Goal: Transaction & Acquisition: Purchase product/service

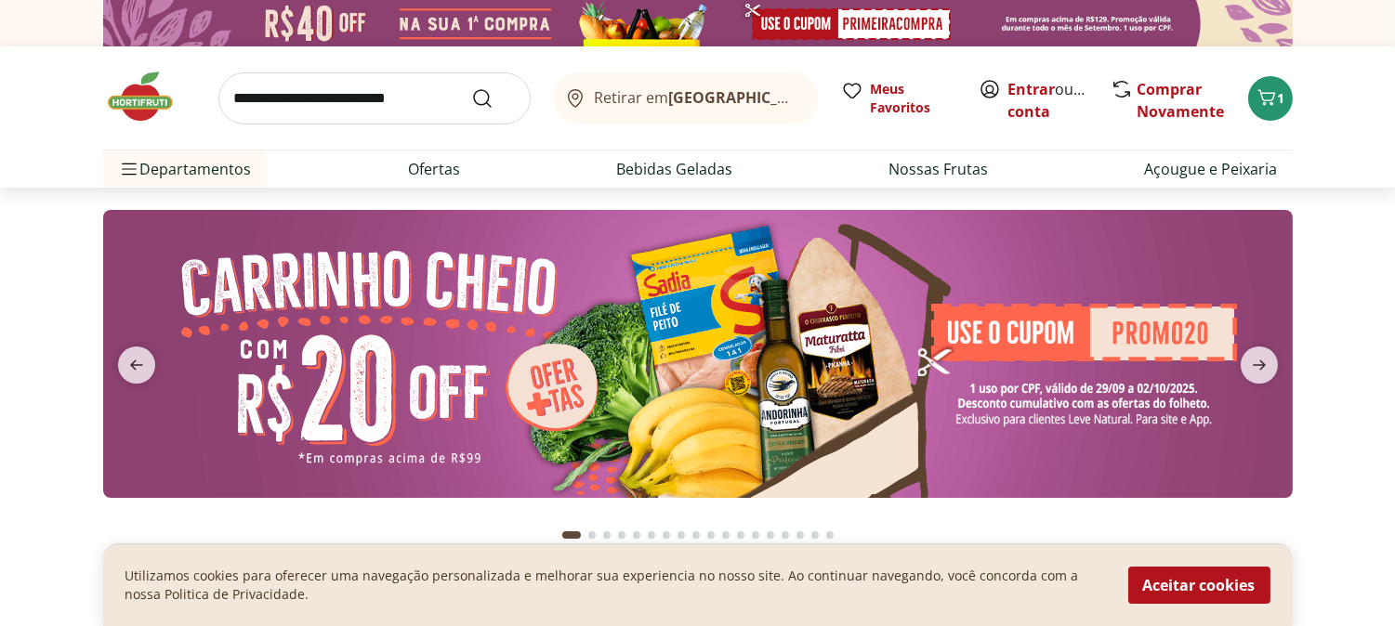
click at [974, 389] on img at bounding box center [698, 354] width 1190 height 288
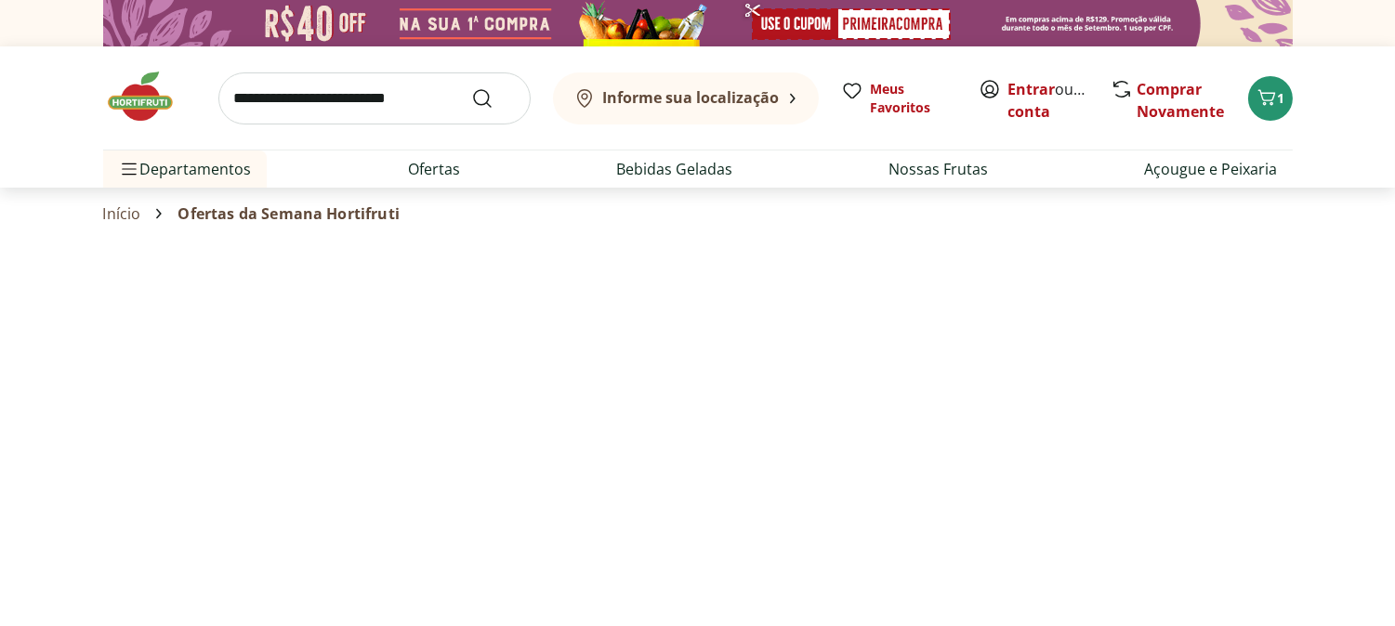
select select "**********"
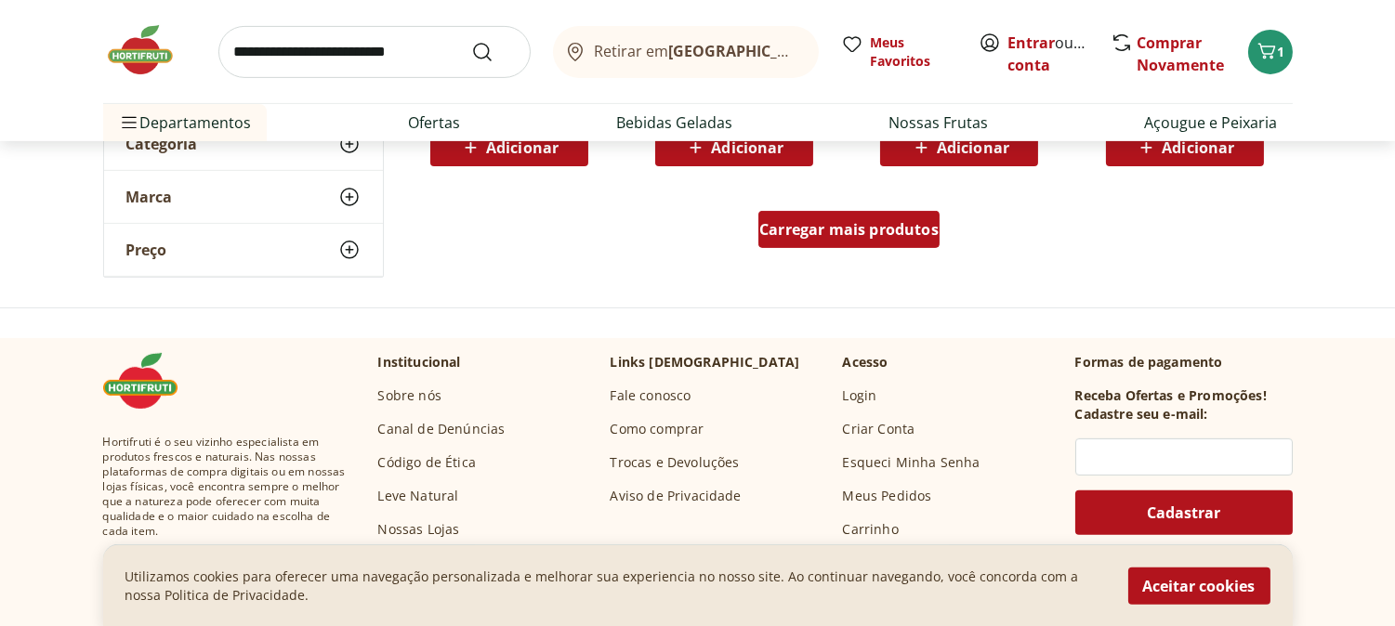
click at [839, 240] on div "Carregar mais produtos" at bounding box center [848, 229] width 181 height 37
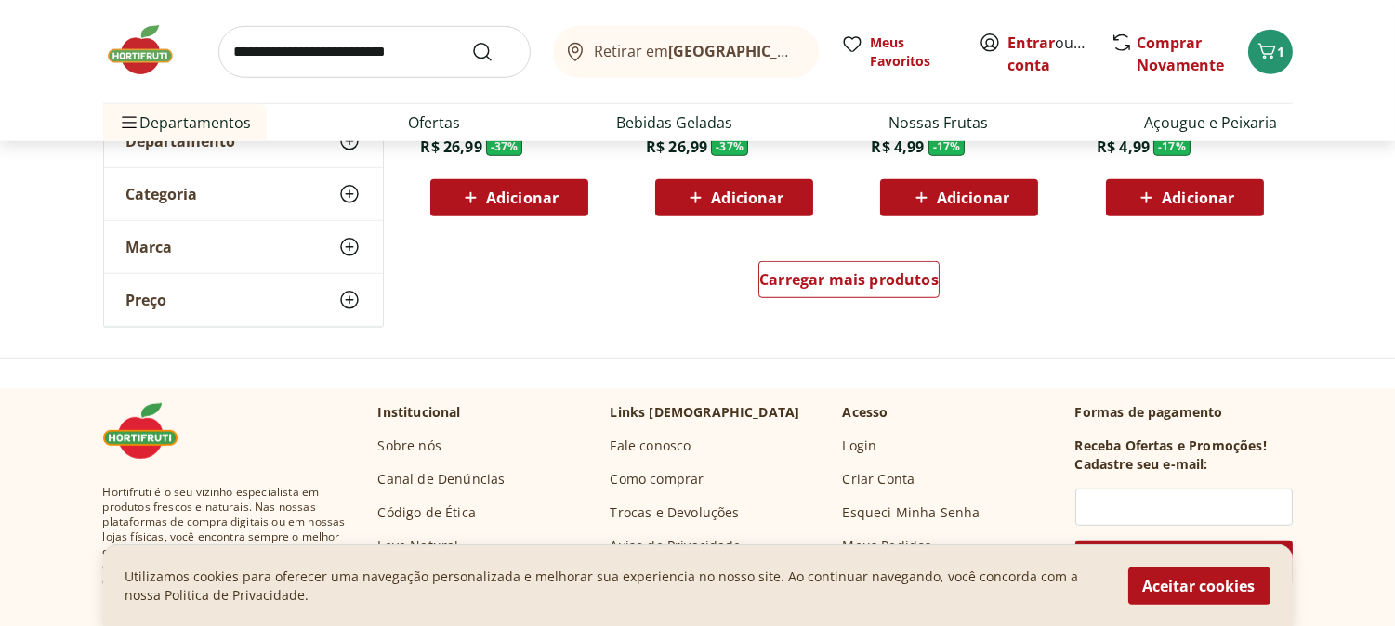
scroll to position [2478, 0]
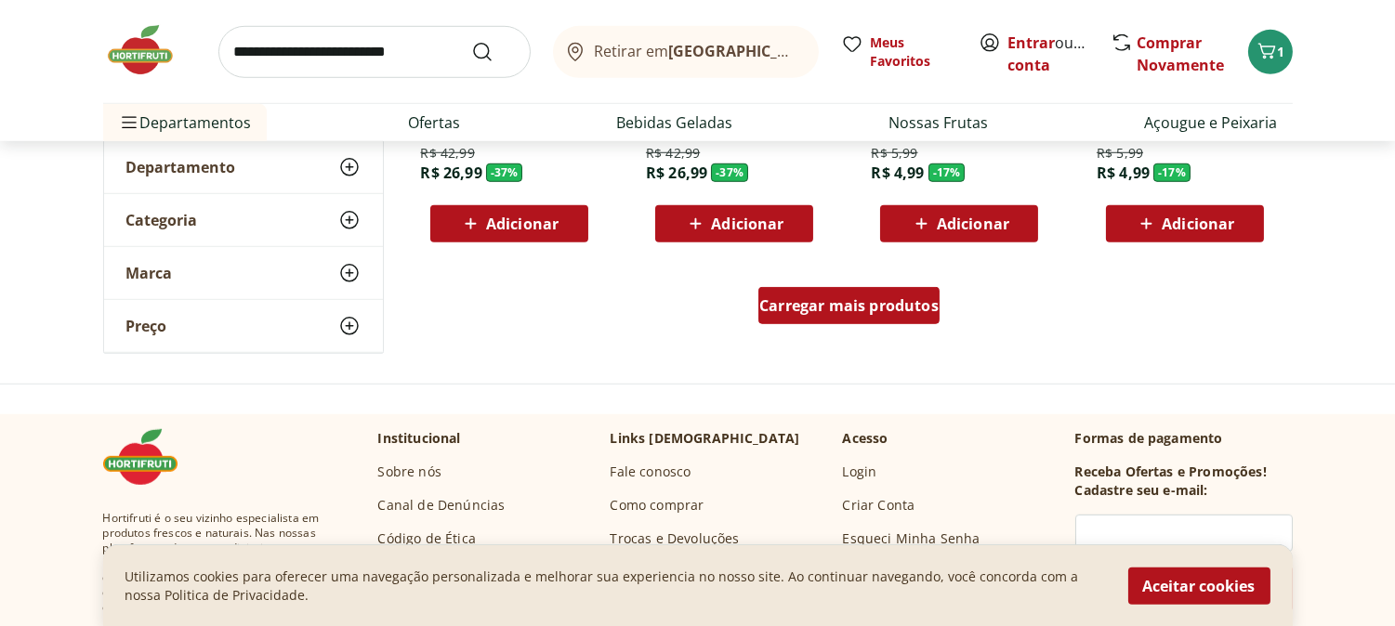
click at [869, 319] on div "Carregar mais produtos" at bounding box center [848, 305] width 181 height 37
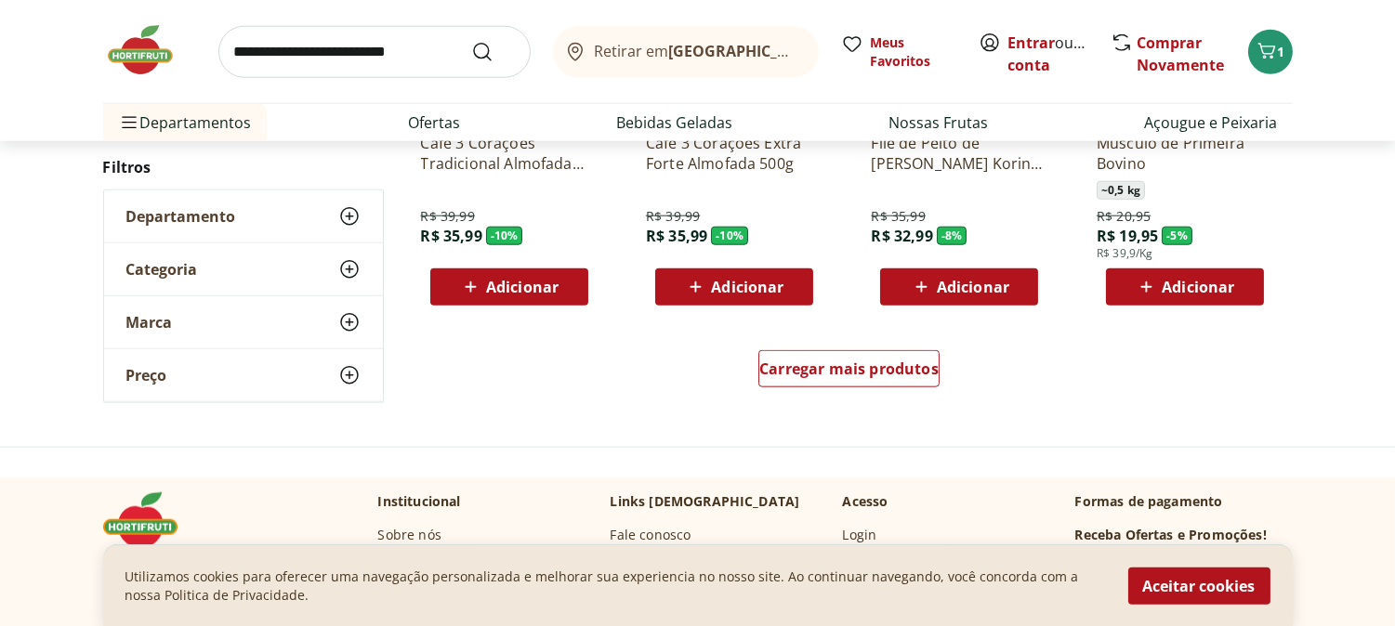
scroll to position [3511, 0]
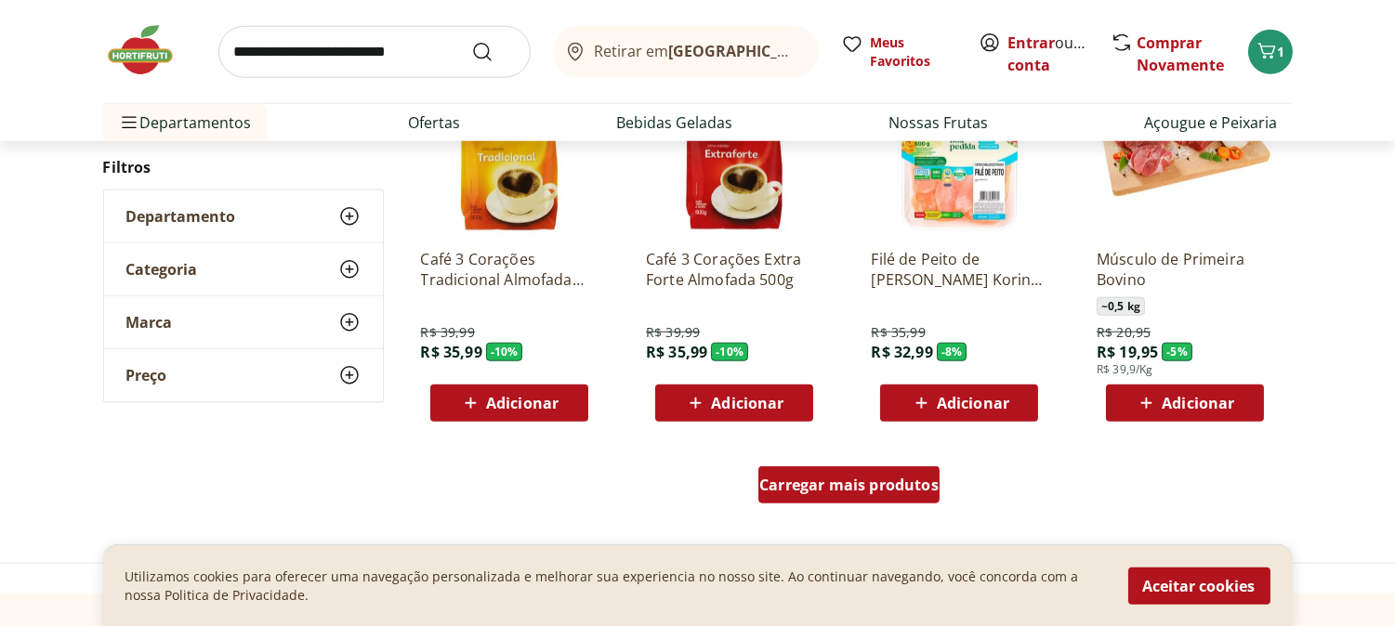
click at [859, 490] on span "Carregar mais produtos" at bounding box center [848, 485] width 179 height 15
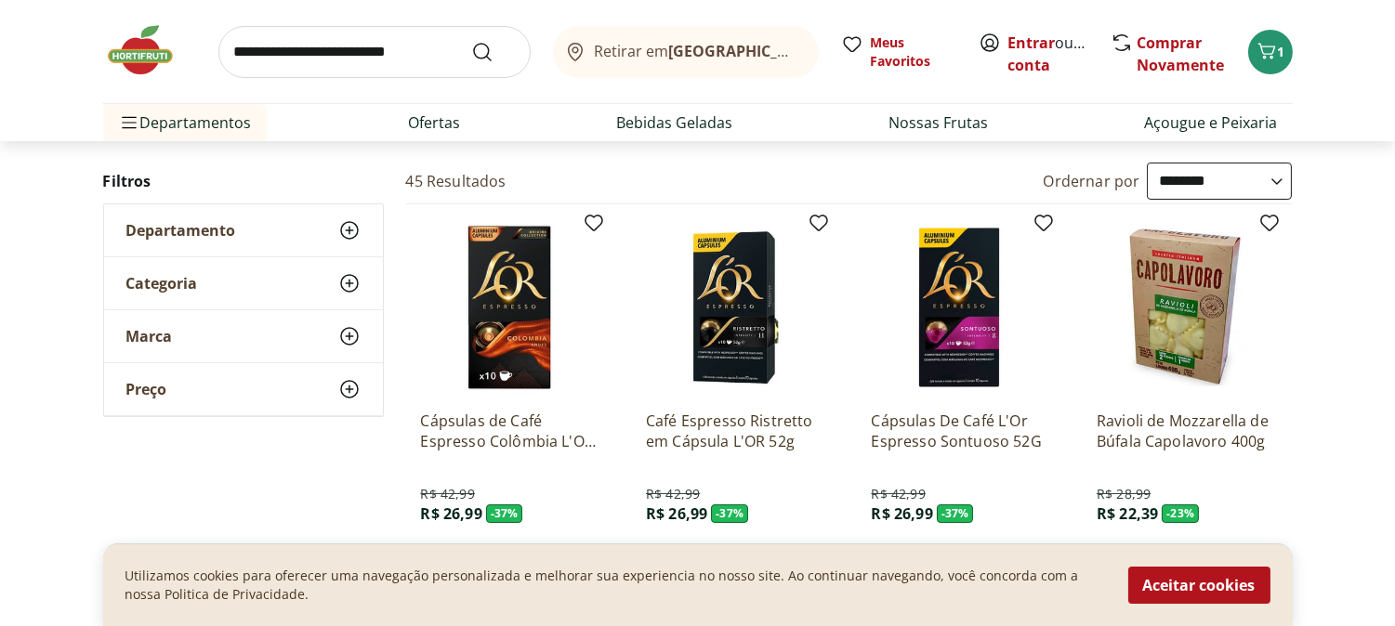
scroll to position [0, 0]
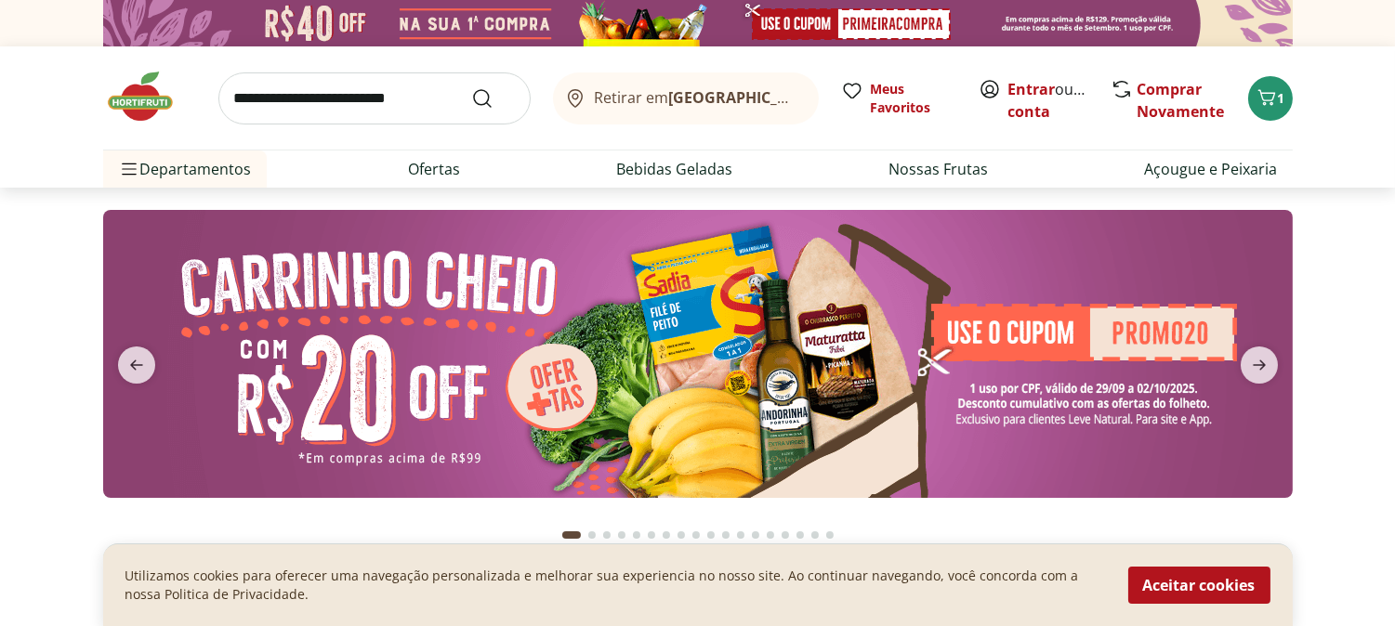
click at [1111, 350] on img at bounding box center [698, 354] width 1190 height 288
select select "**********"
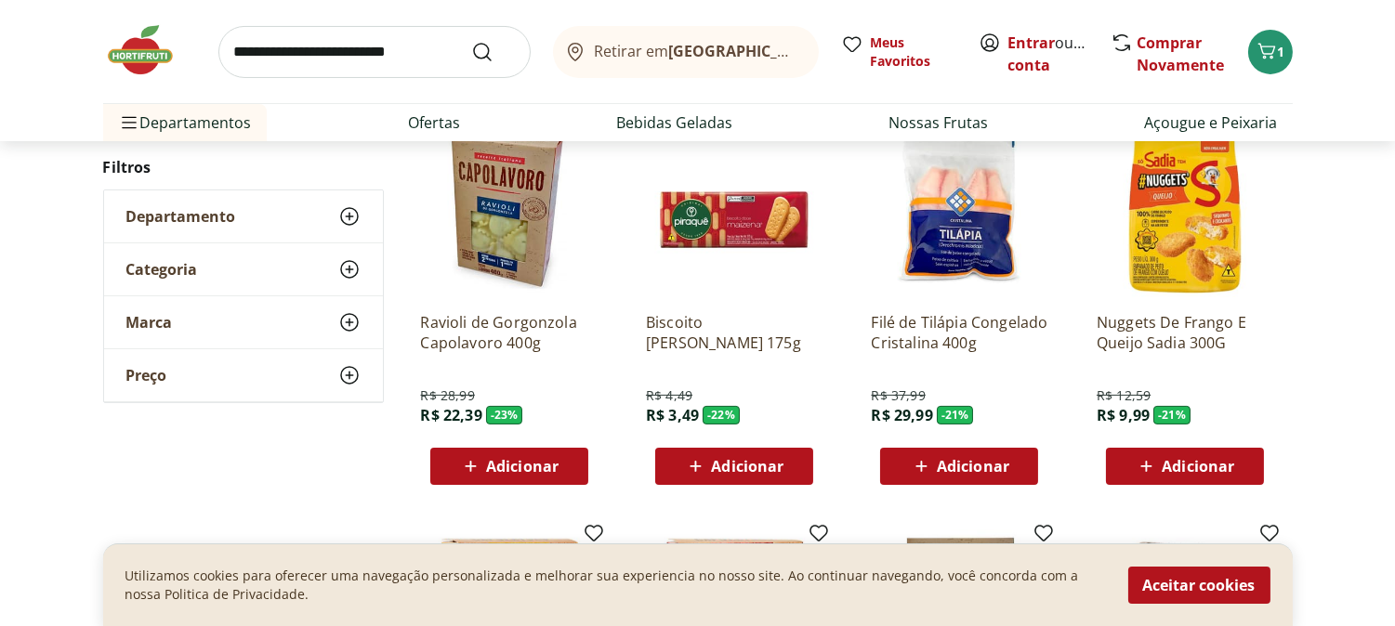
scroll to position [619, 0]
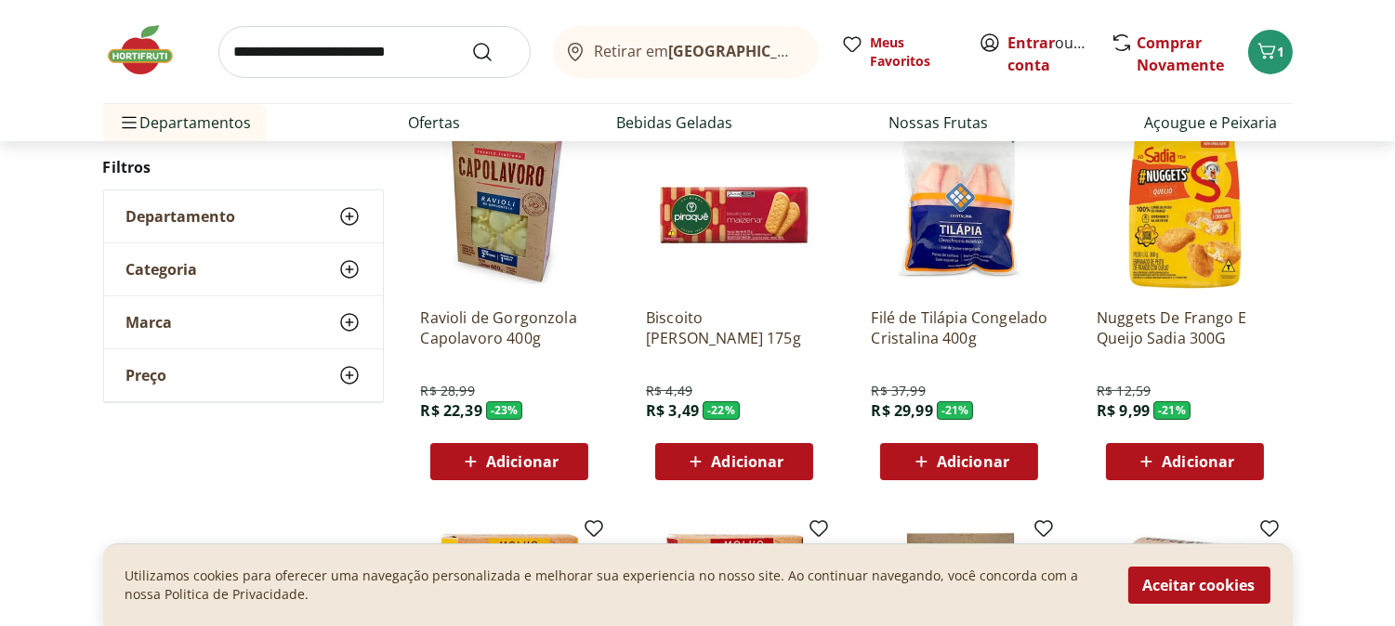
click at [1010, 469] on div "Adicionar" at bounding box center [959, 461] width 128 height 33
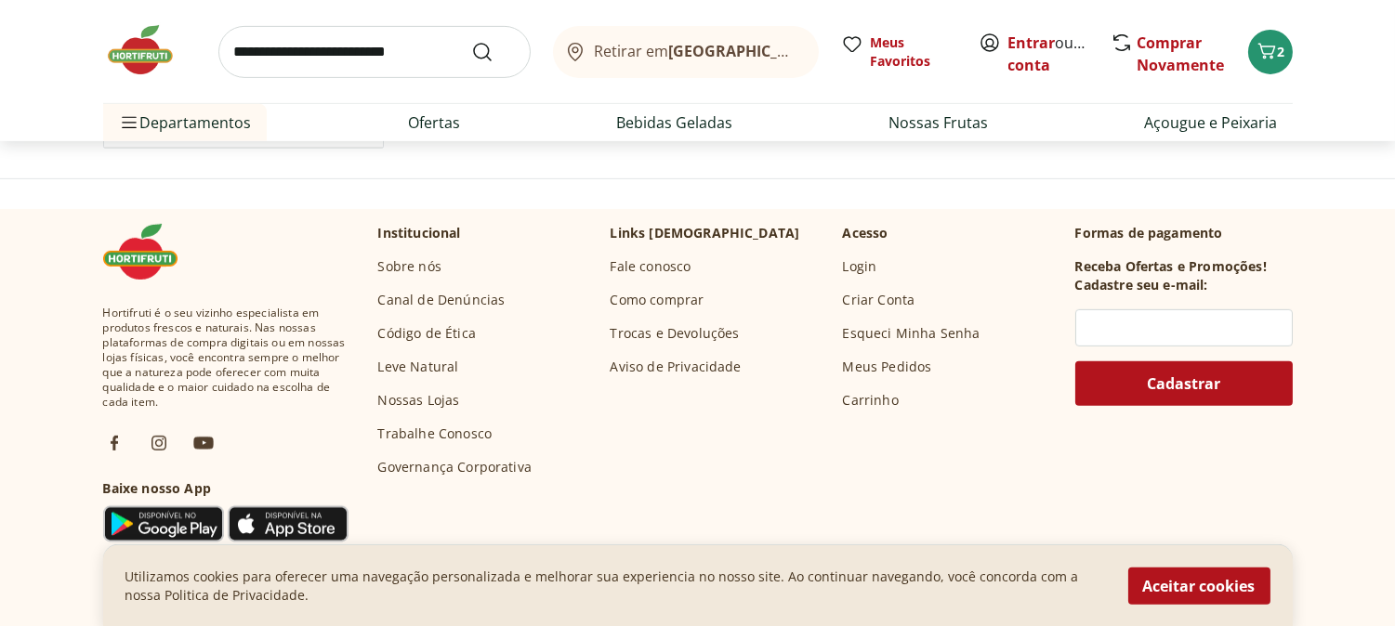
scroll to position [1342, 0]
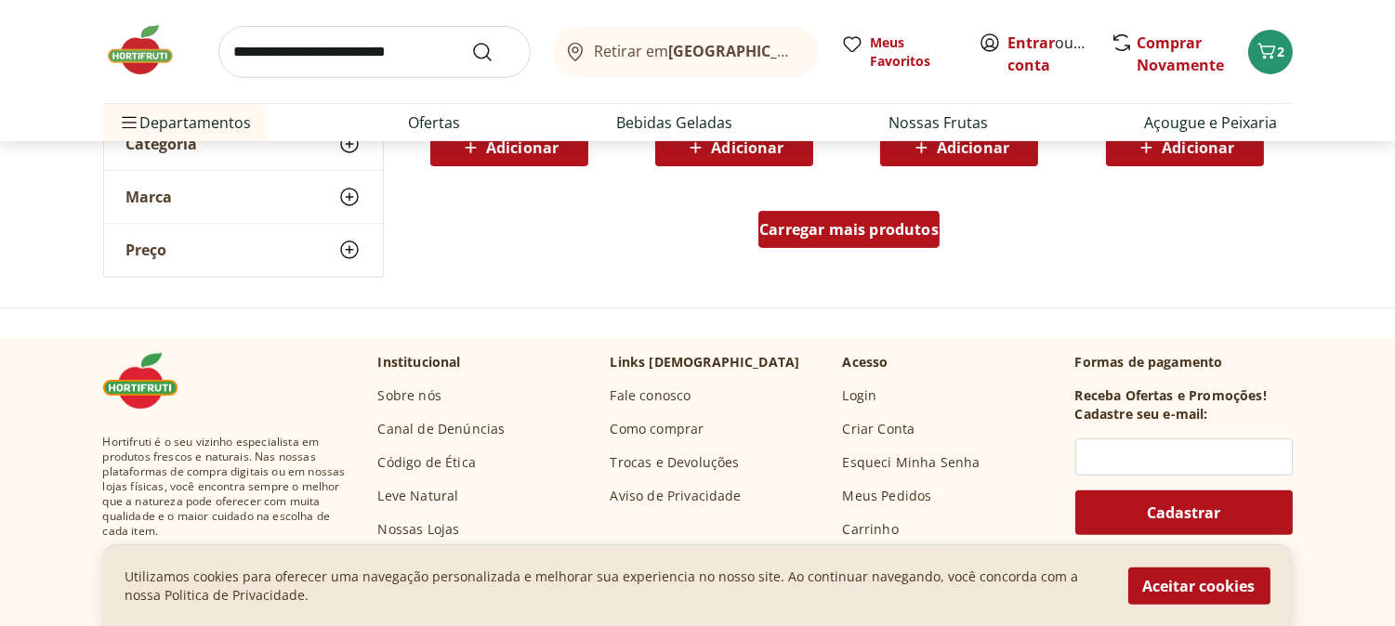
click at [930, 236] on span "Carregar mais produtos" at bounding box center [848, 229] width 179 height 15
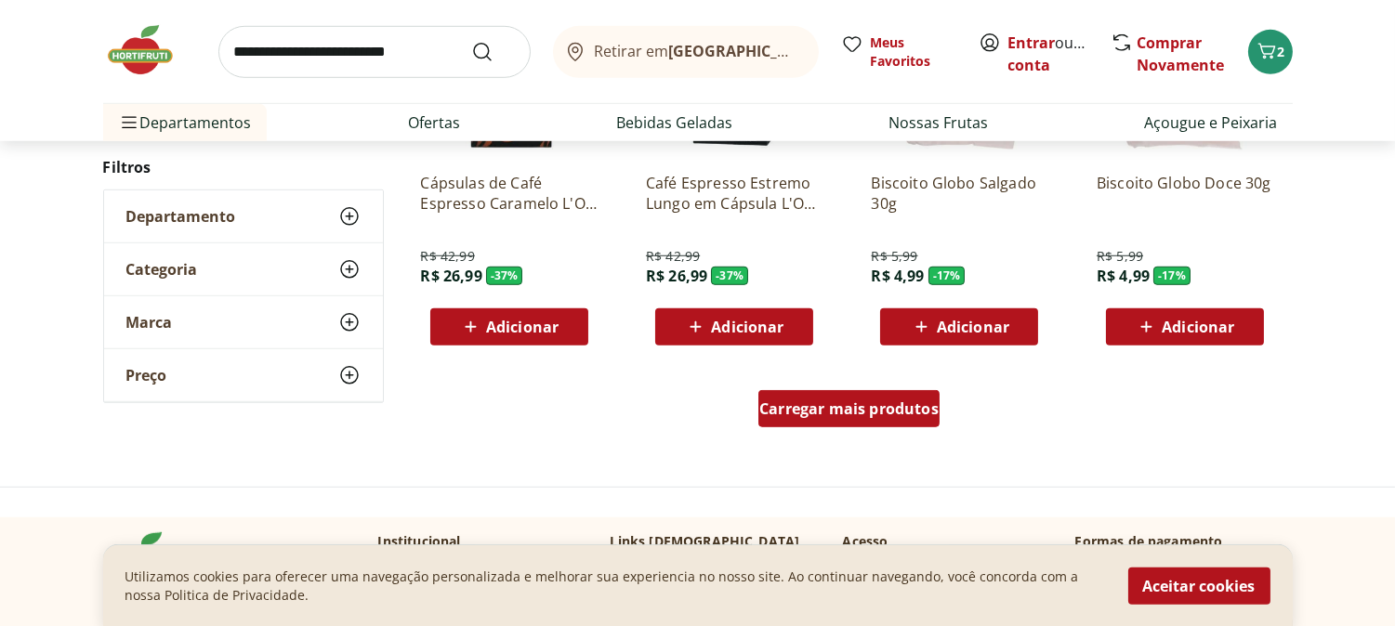
click at [843, 402] on span "Carregar mais produtos" at bounding box center [848, 409] width 179 height 15
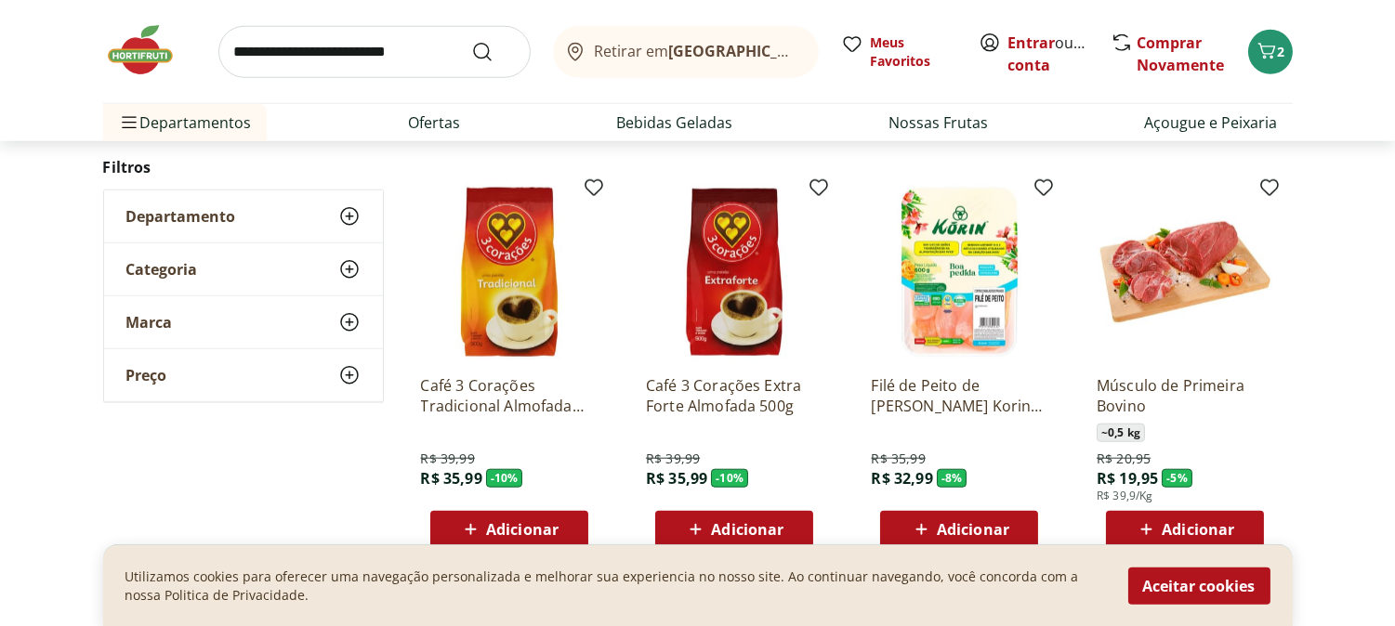
scroll to position [3511, 0]
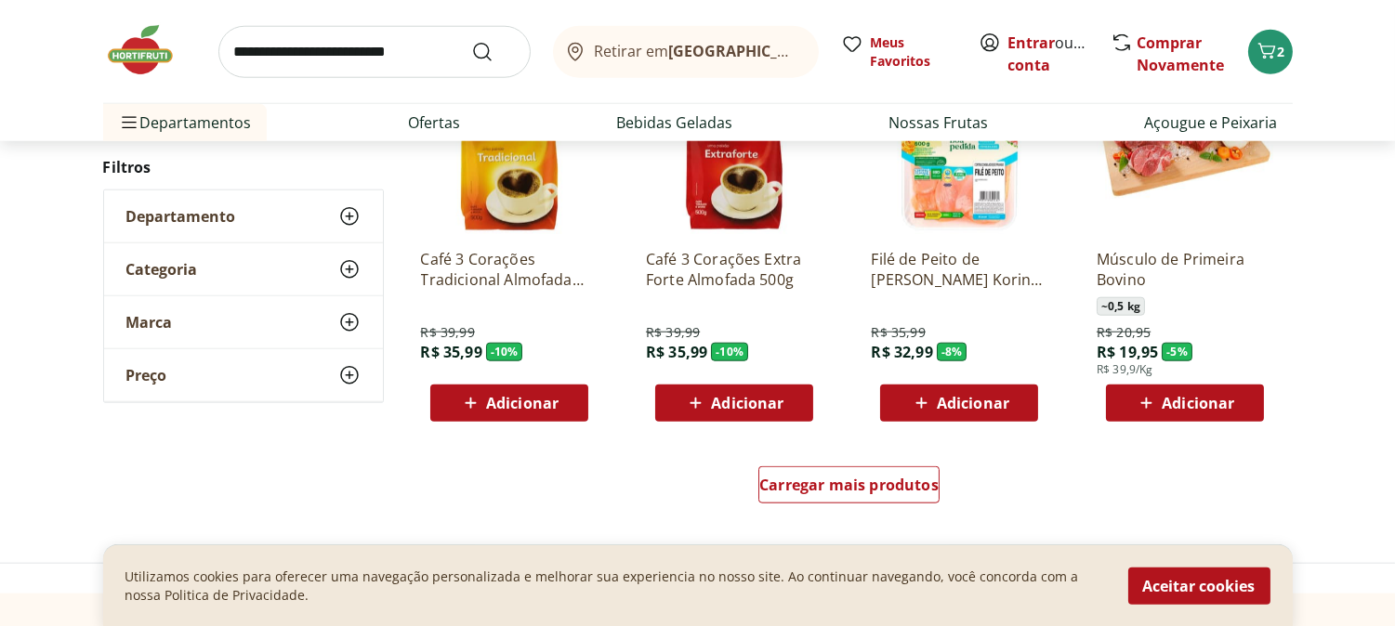
click at [1154, 406] on icon at bounding box center [1146, 403] width 23 height 22
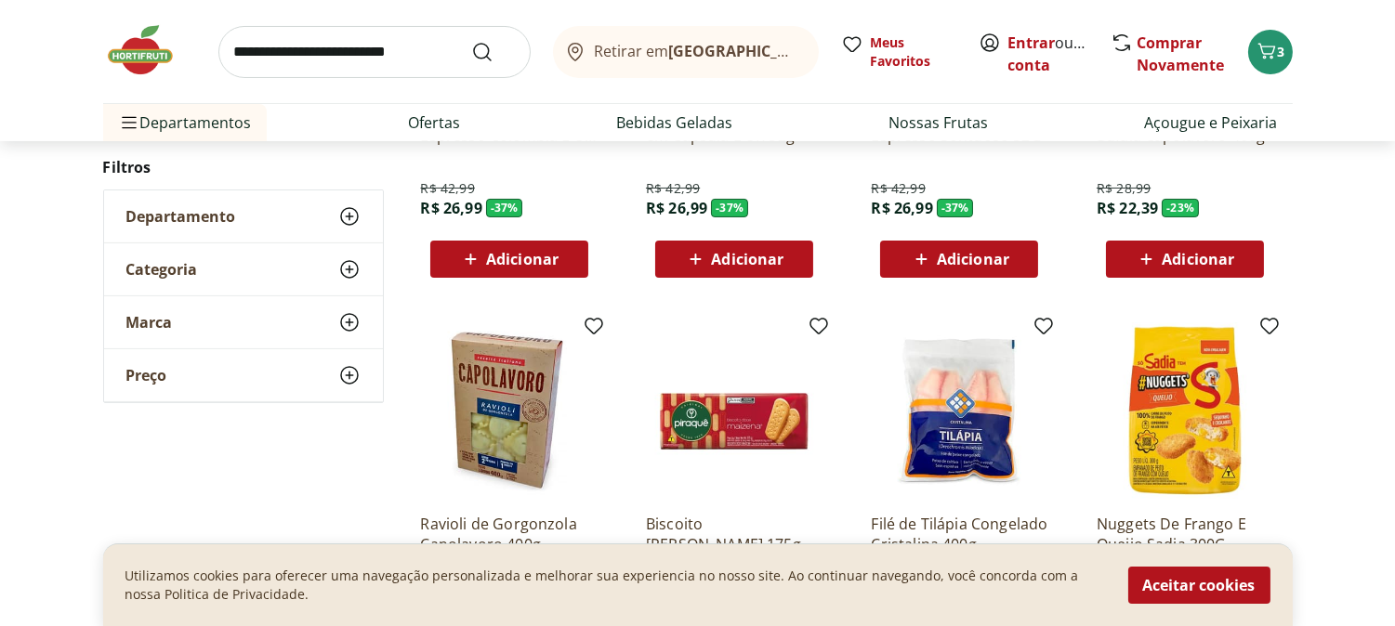
scroll to position [619, 0]
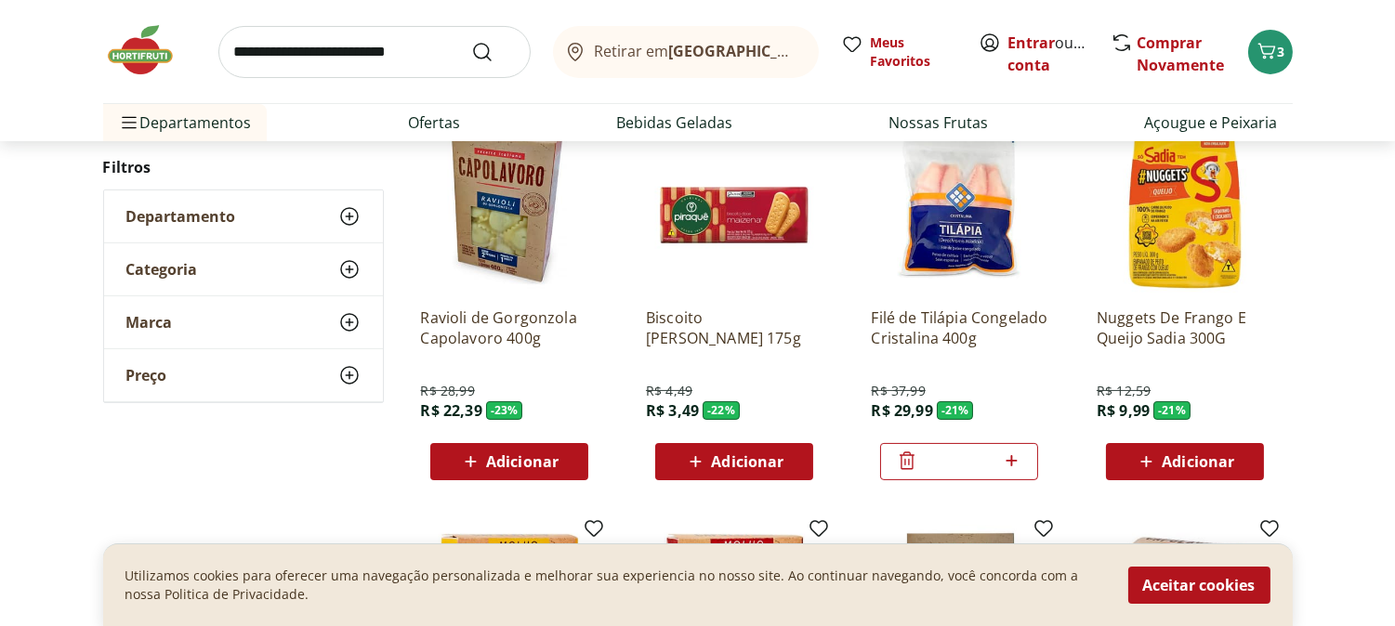
click at [1006, 462] on icon at bounding box center [1011, 461] width 23 height 22
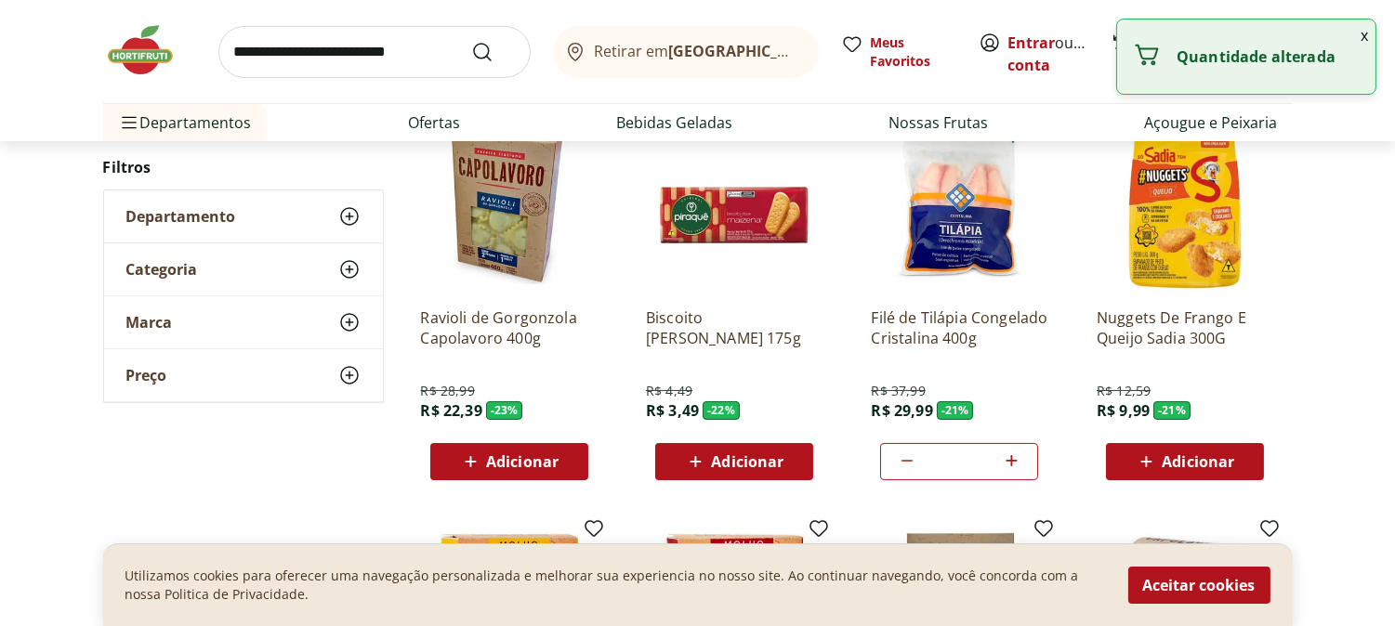
click at [1013, 462] on icon at bounding box center [1011, 461] width 23 height 22
type input "*"
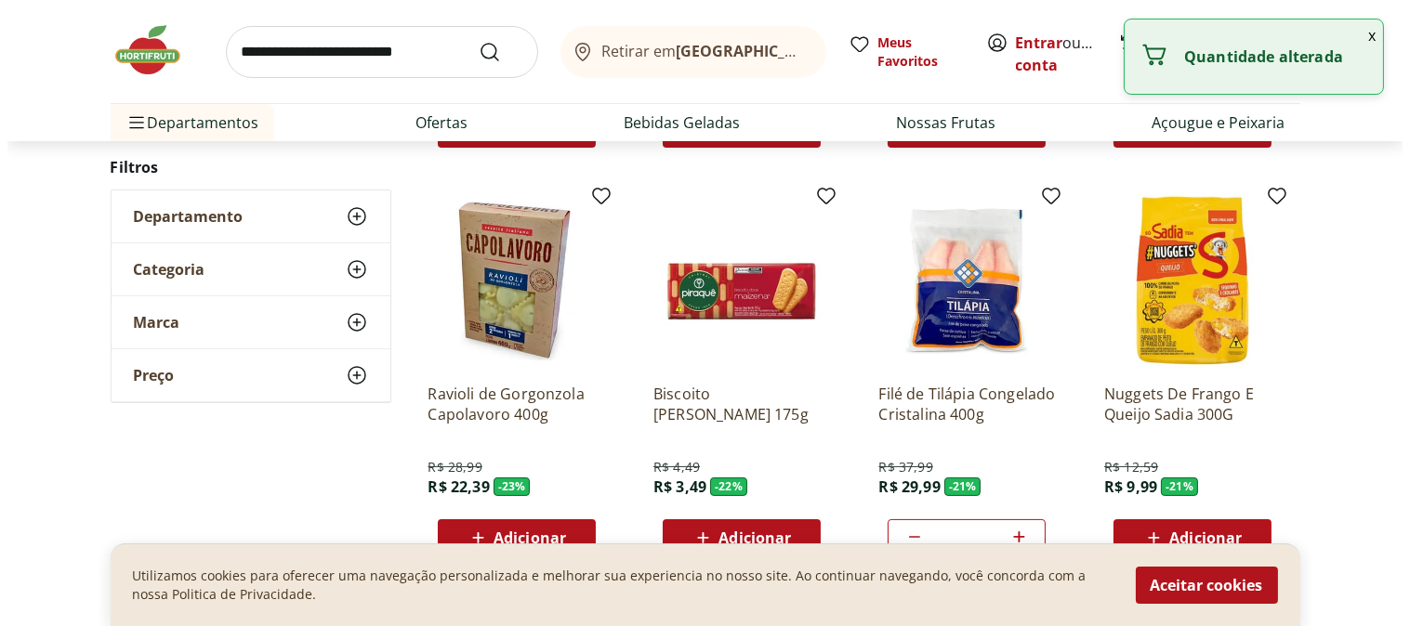
scroll to position [206, 0]
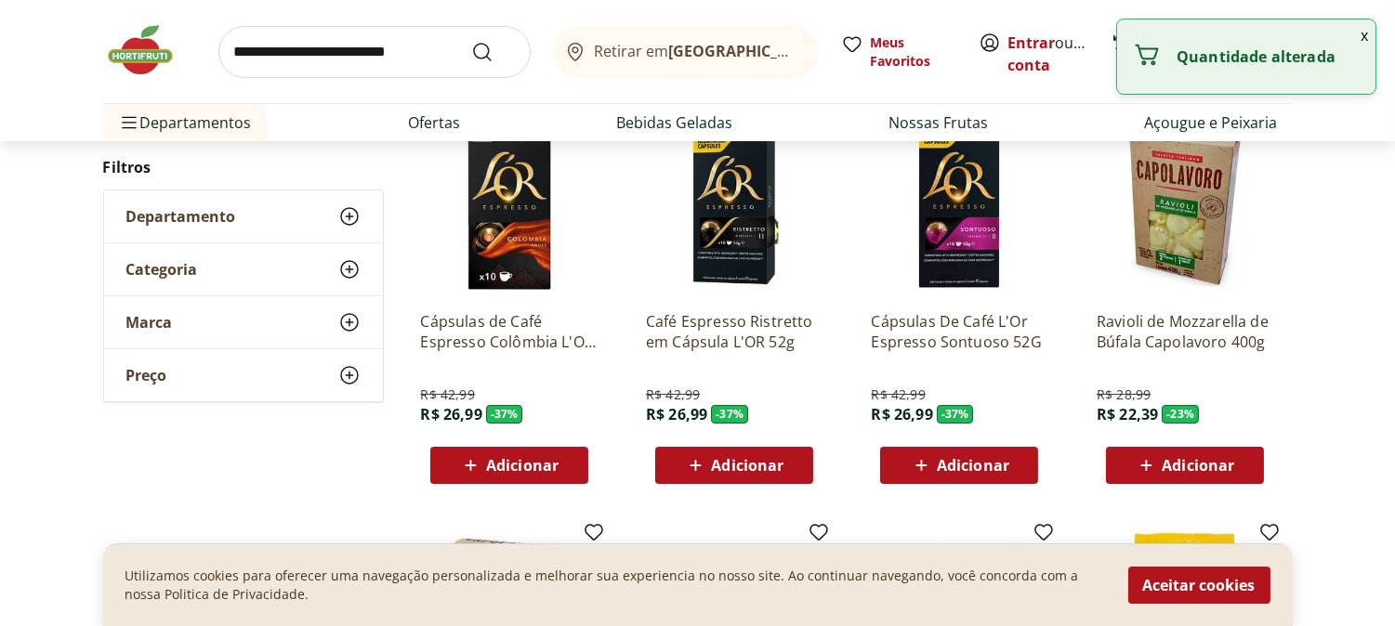
click at [1364, 34] on button "x" at bounding box center [1364, 36] width 22 height 32
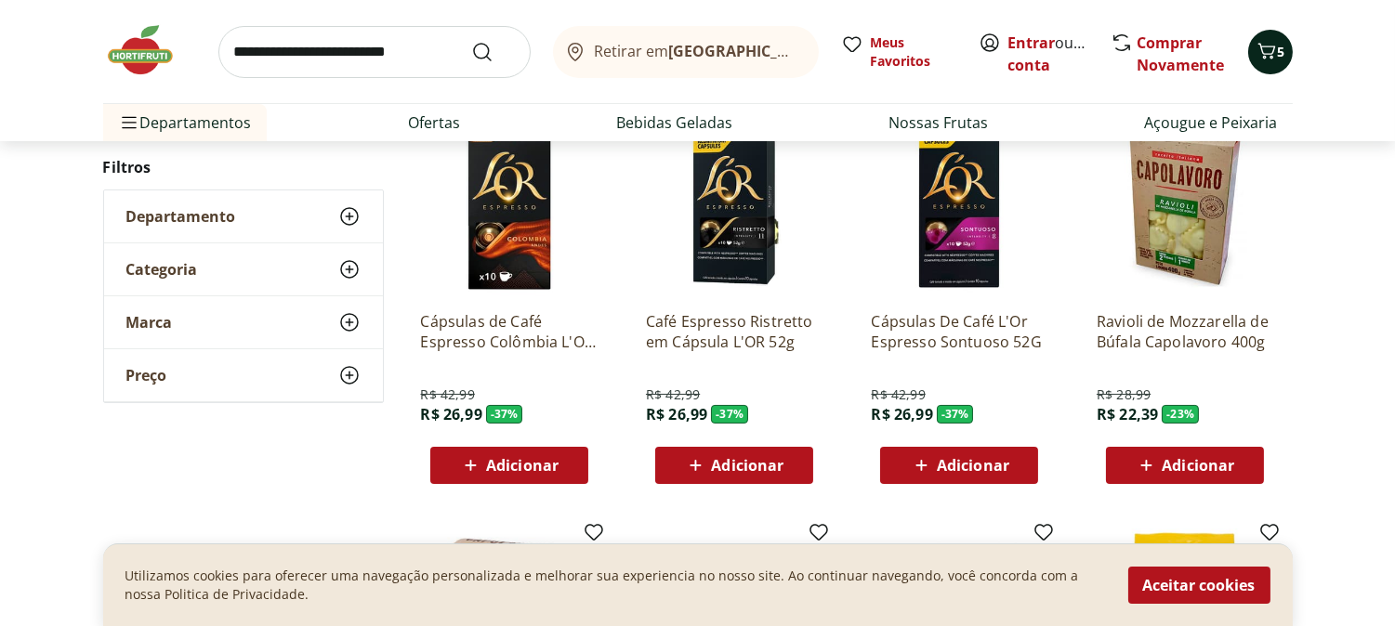
click at [1262, 45] on icon "Carrinho" at bounding box center [1267, 51] width 22 height 22
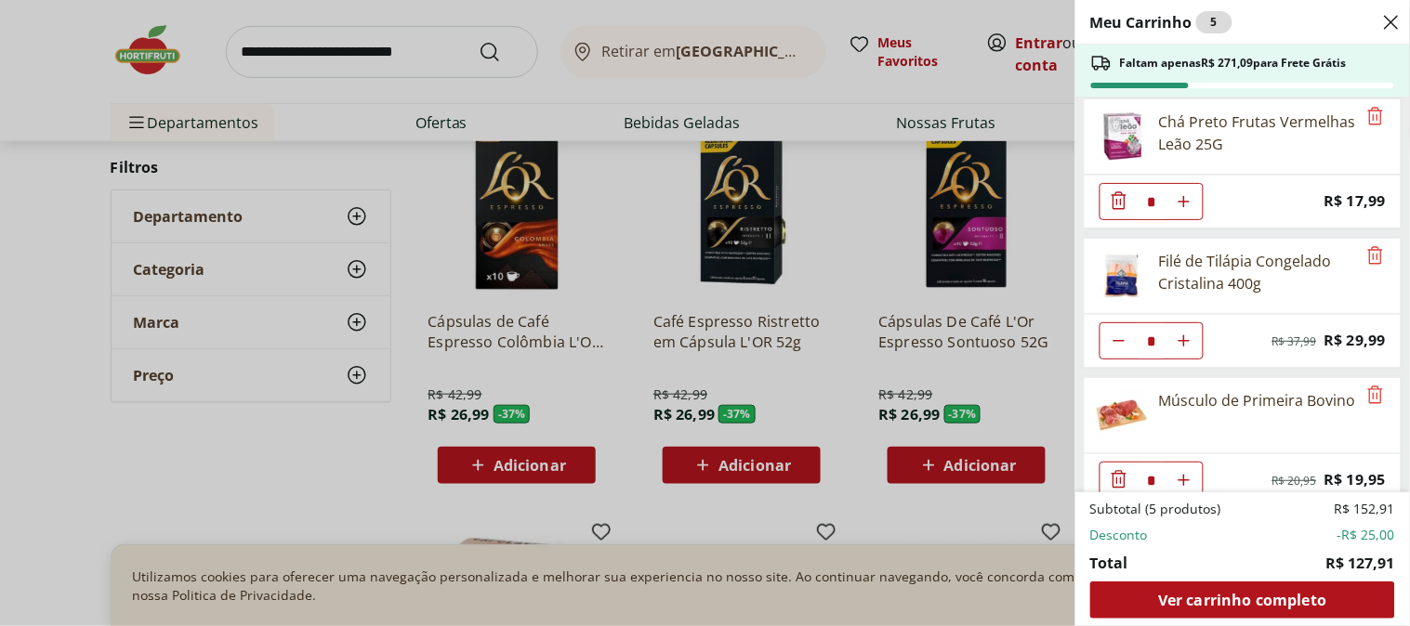
scroll to position [0, 0]
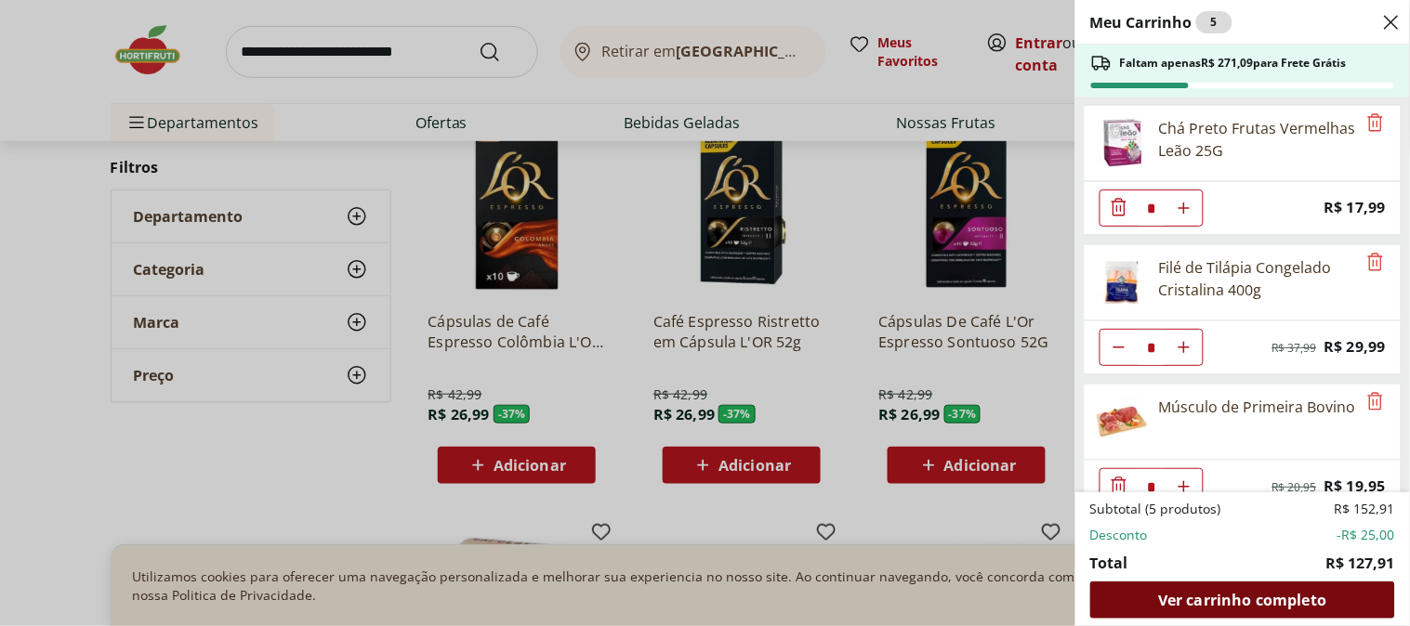
click at [1305, 593] on span "Ver carrinho completo" at bounding box center [1242, 600] width 168 height 15
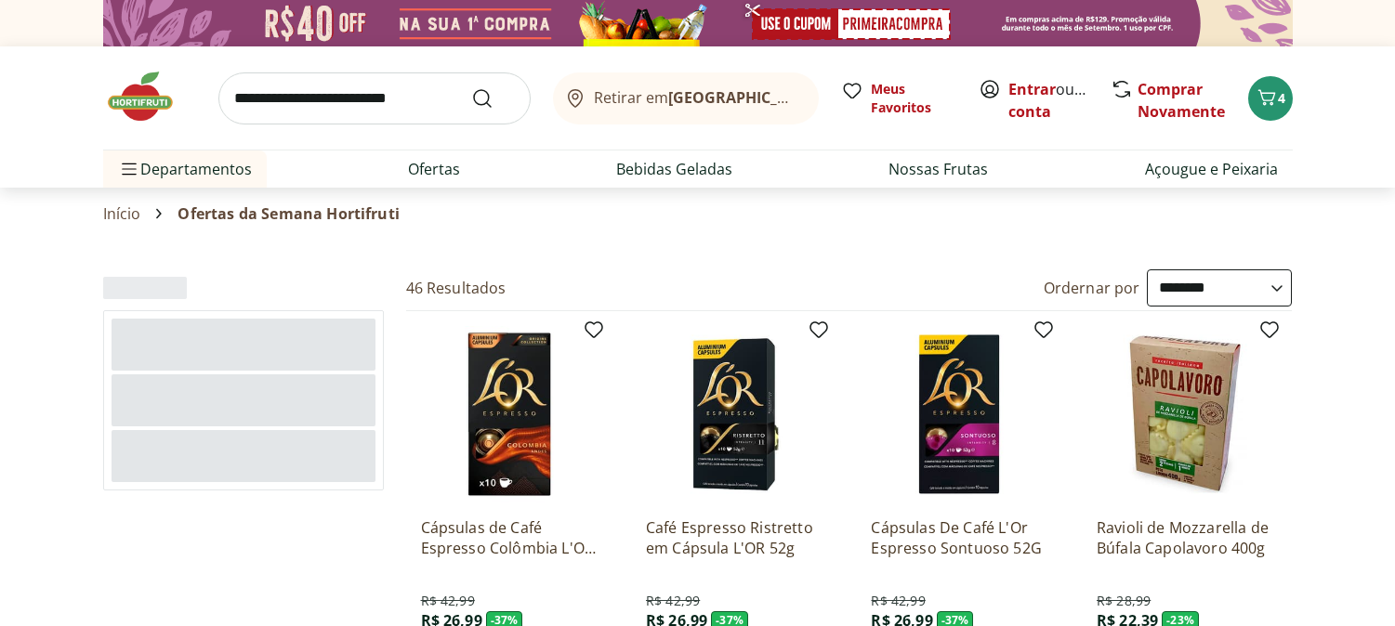
select select "**********"
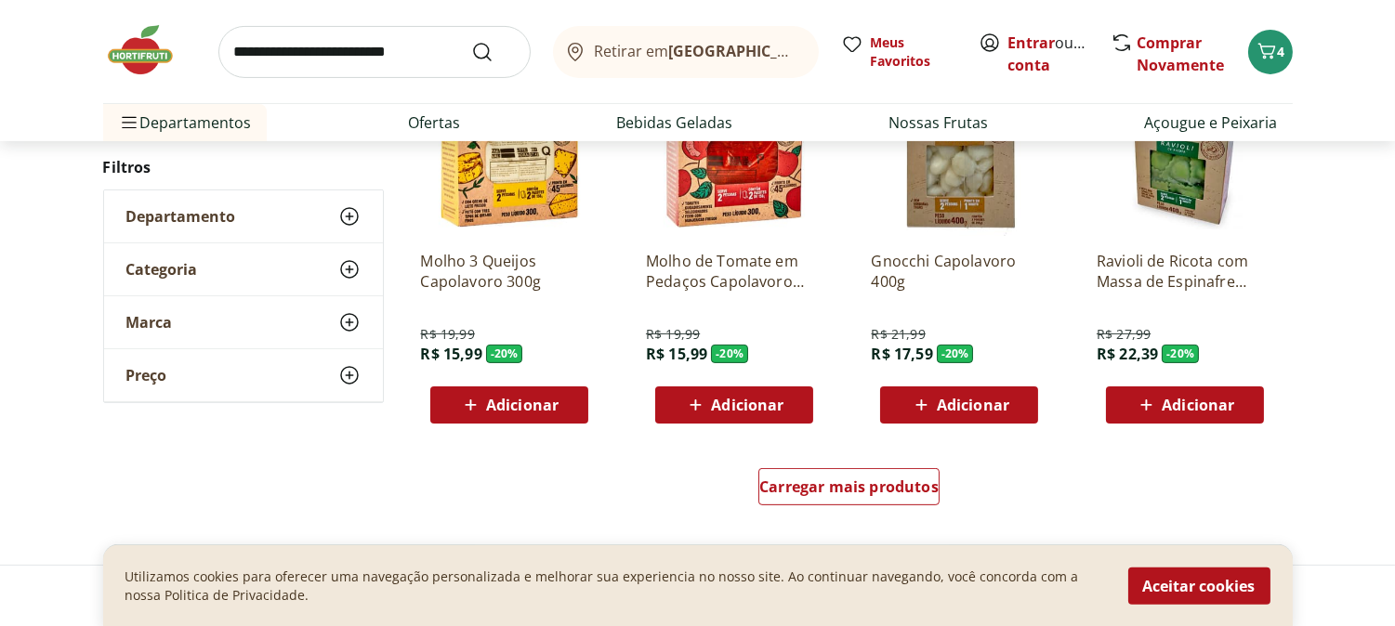
scroll to position [1136, 0]
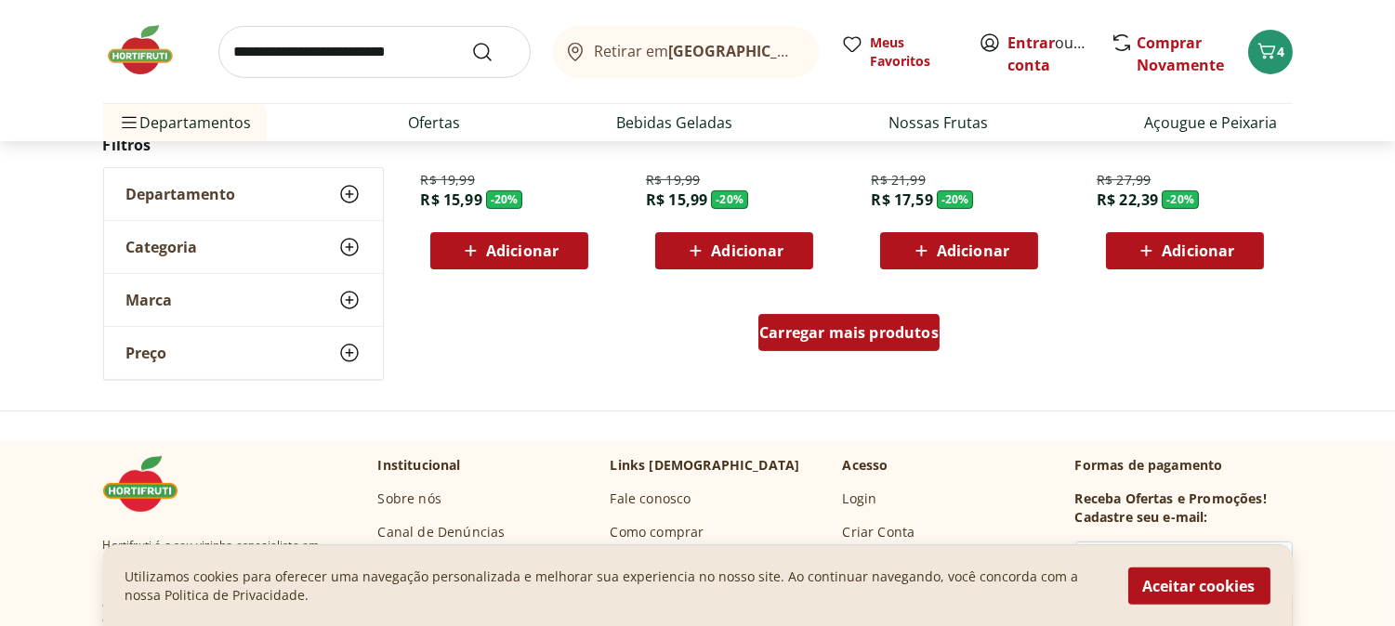
click at [895, 328] on span "Carregar mais produtos" at bounding box center [848, 332] width 179 height 15
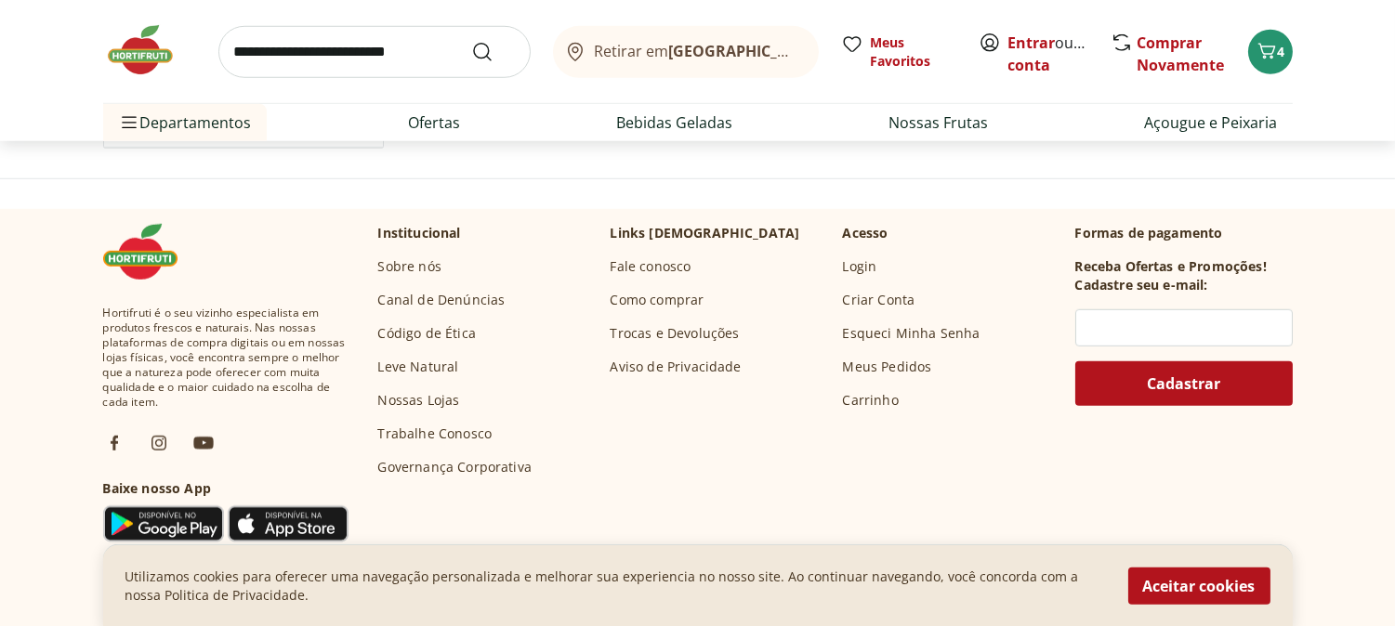
scroll to position [2581, 0]
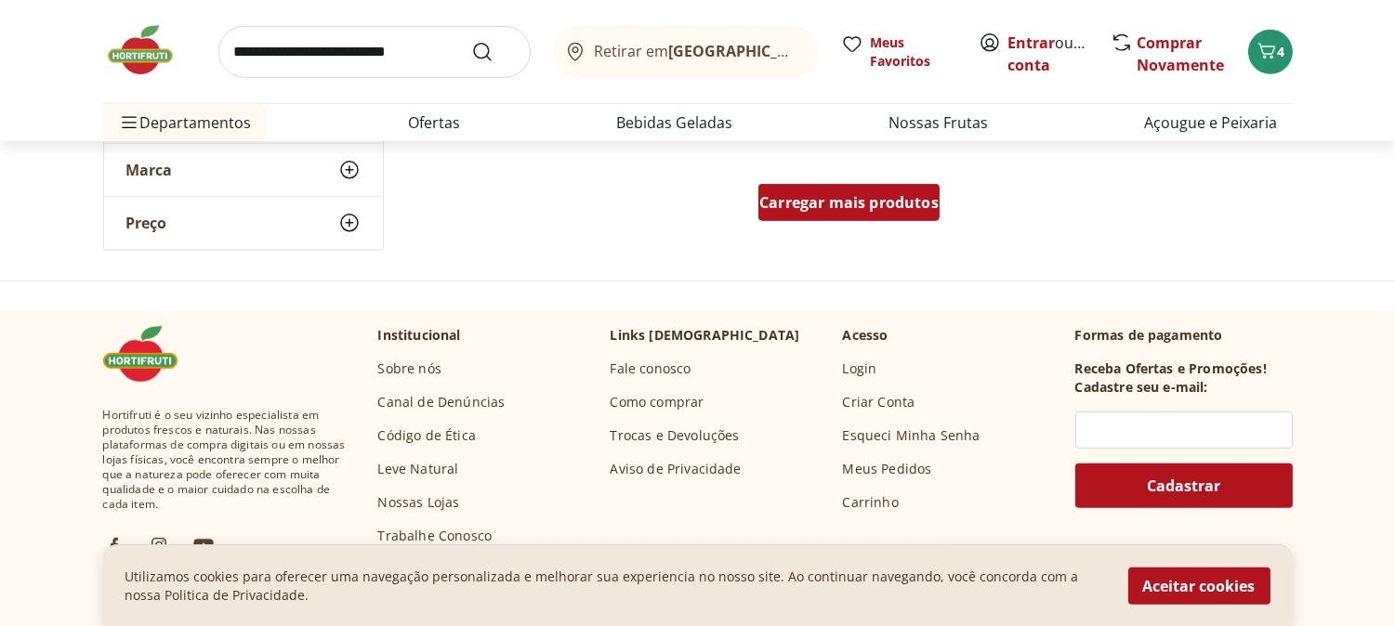
click at [829, 217] on div "Carregar mais produtos" at bounding box center [848, 202] width 181 height 37
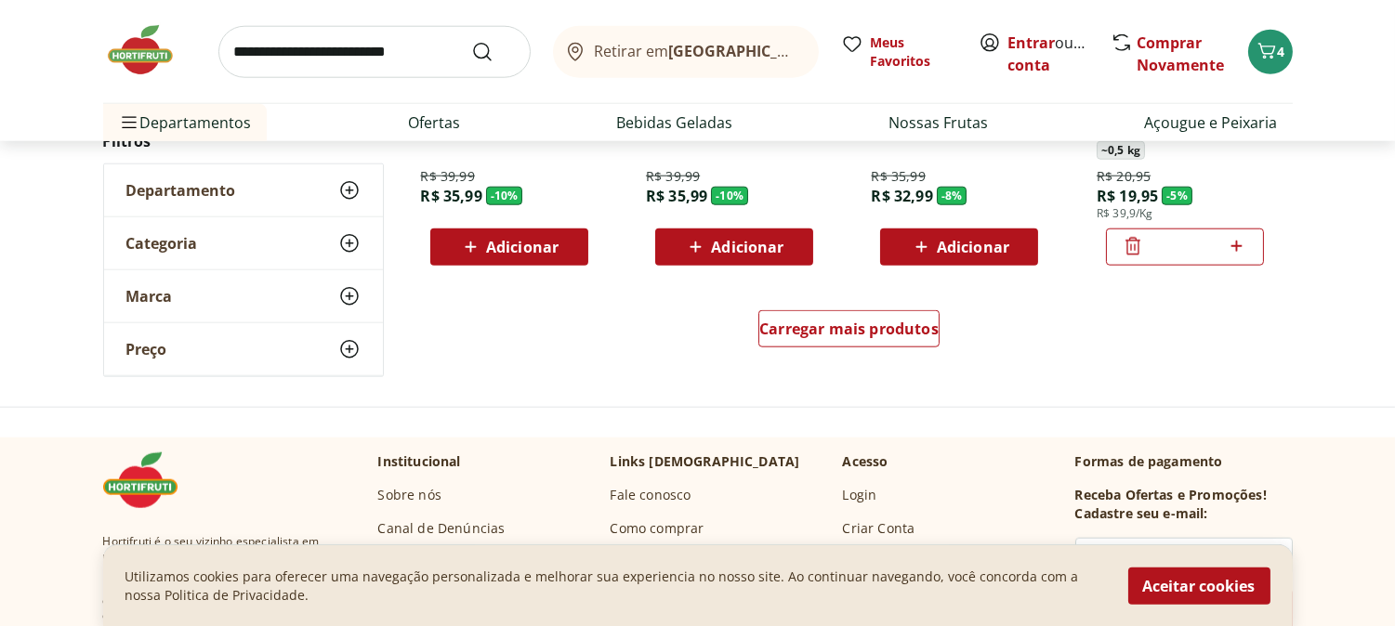
scroll to position [3718, 0]
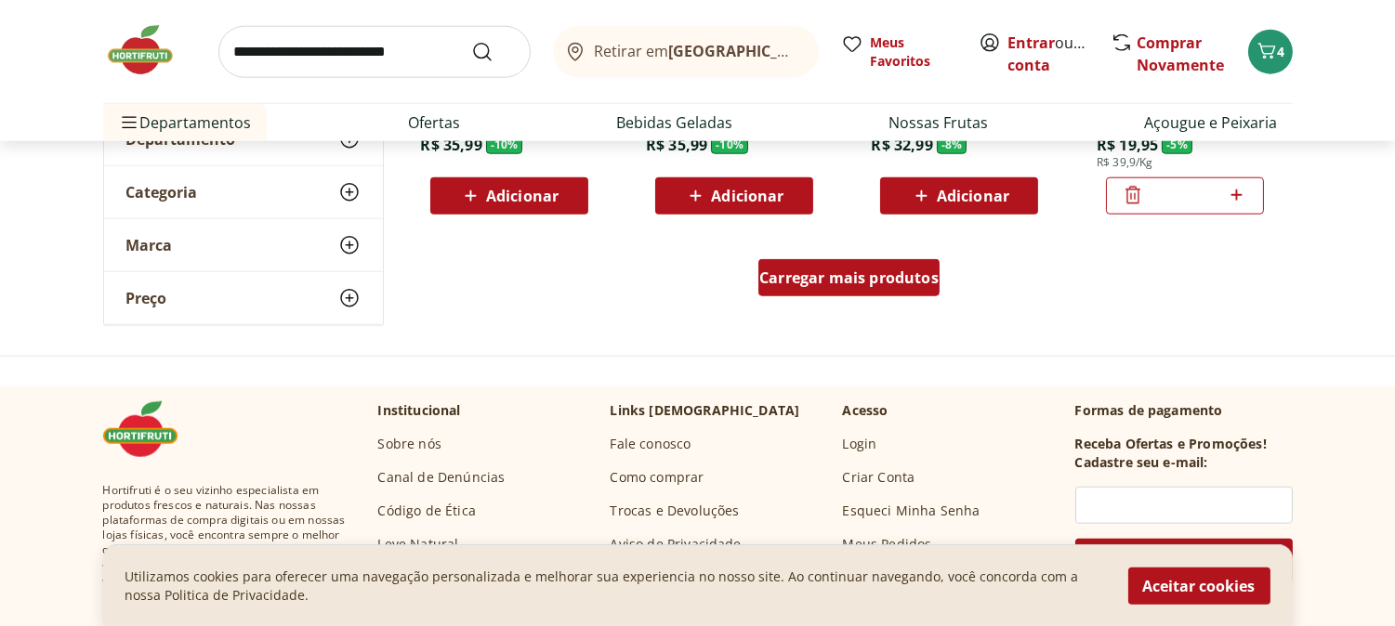
click at [851, 281] on span "Carregar mais produtos" at bounding box center [848, 277] width 179 height 15
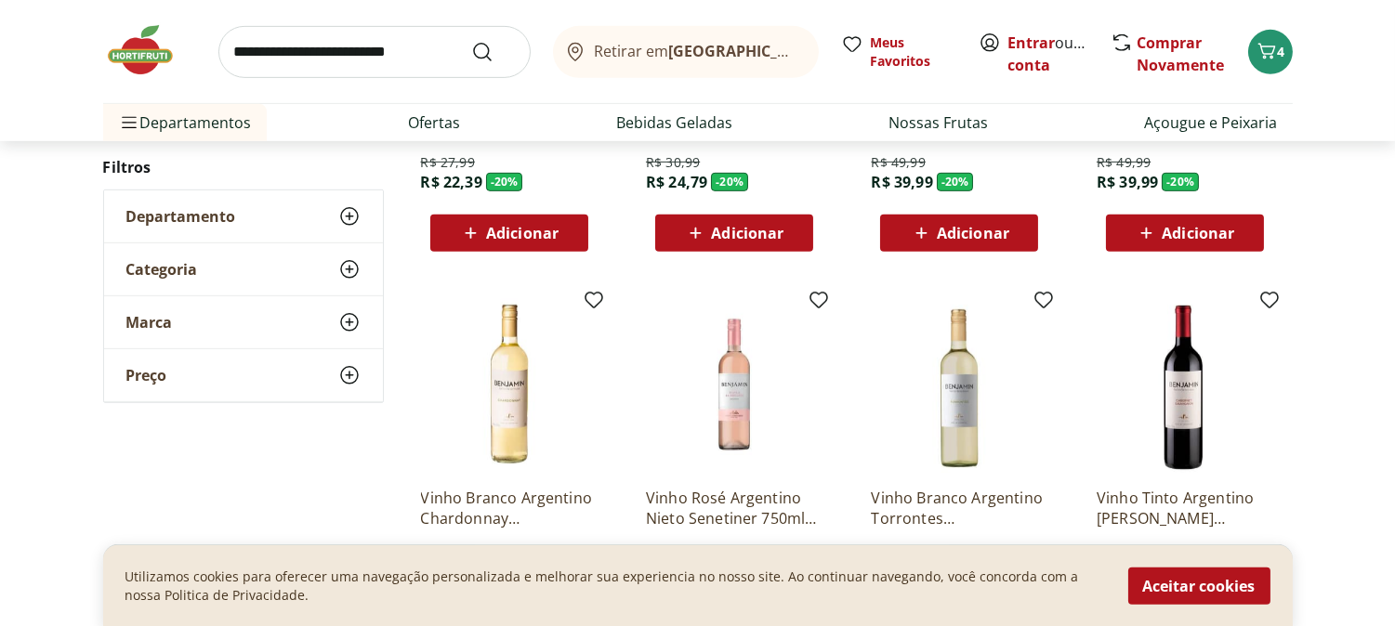
scroll to position [1445, 0]
